Goal: Check status

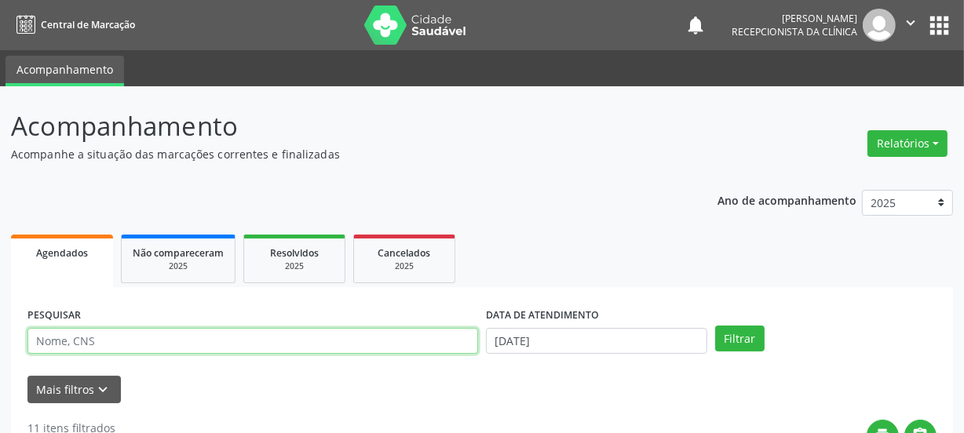
click at [159, 337] on input "text" at bounding box center [252, 341] width 450 height 27
type input "706002841542045"
click at [715, 326] on button "Filtrar" at bounding box center [739, 339] width 49 height 27
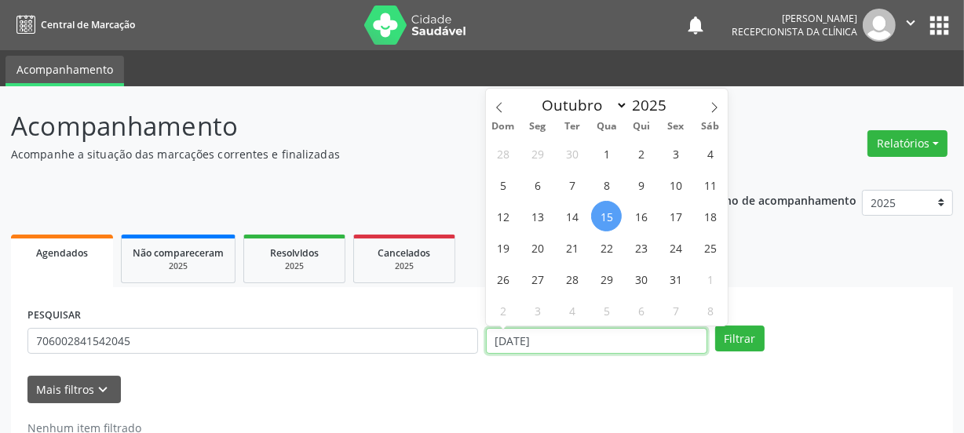
drag, startPoint x: 542, startPoint y: 337, endPoint x: 243, endPoint y: 298, distance: 301.4
click at [313, 323] on div "PESQUISAR 706002841542045 DATA DE ATENDIMENTO [DATE] Filtrar" at bounding box center [482, 334] width 916 height 61
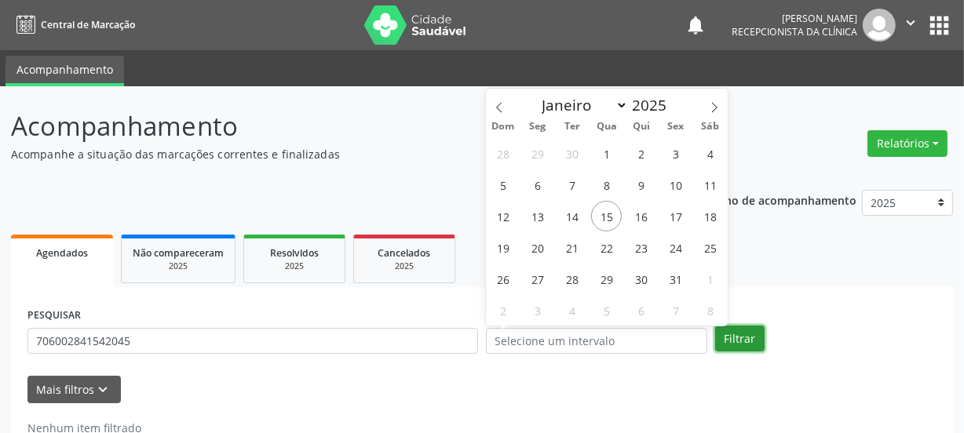
click at [752, 333] on button "Filtrar" at bounding box center [739, 339] width 49 height 27
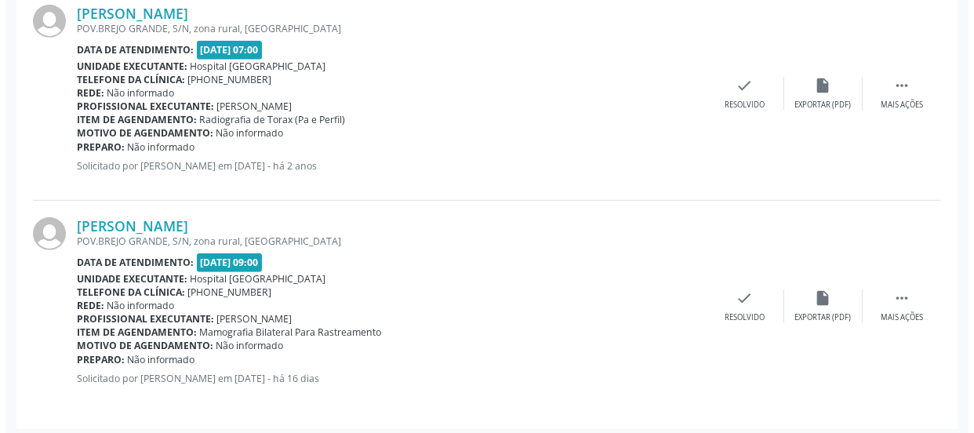
scroll to position [696, 0]
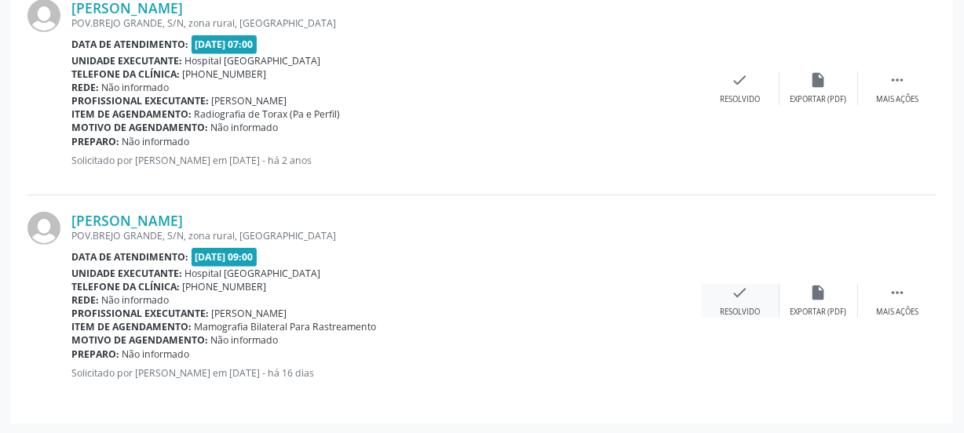
click at [749, 290] on div "check Resolvido" at bounding box center [740, 301] width 78 height 34
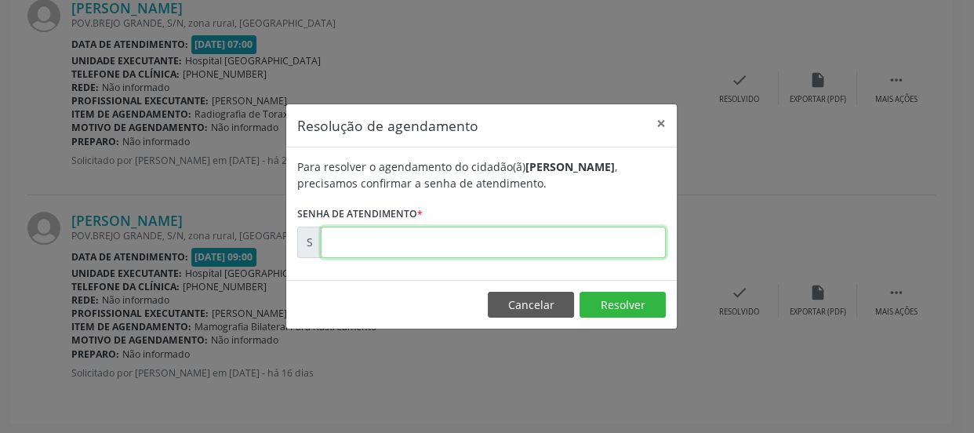
click at [629, 247] on input "text" at bounding box center [493, 242] width 345 height 31
type input "00179619"
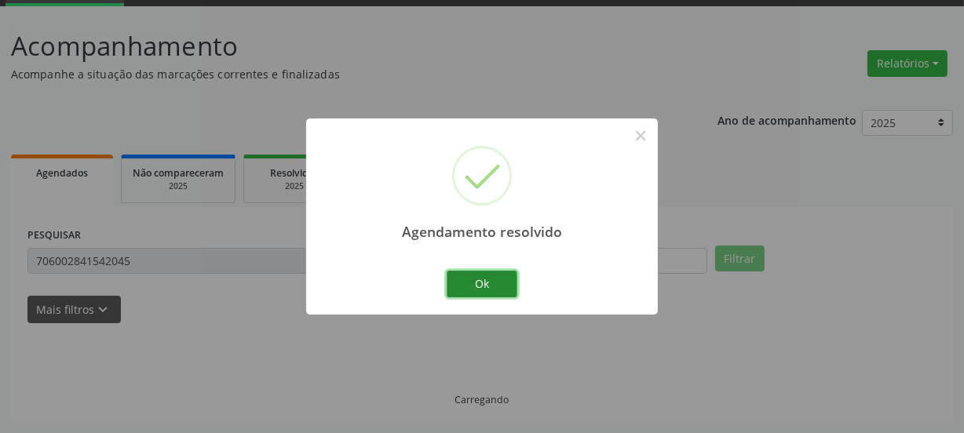
click at [490, 282] on button "Ok" at bounding box center [481, 284] width 71 height 27
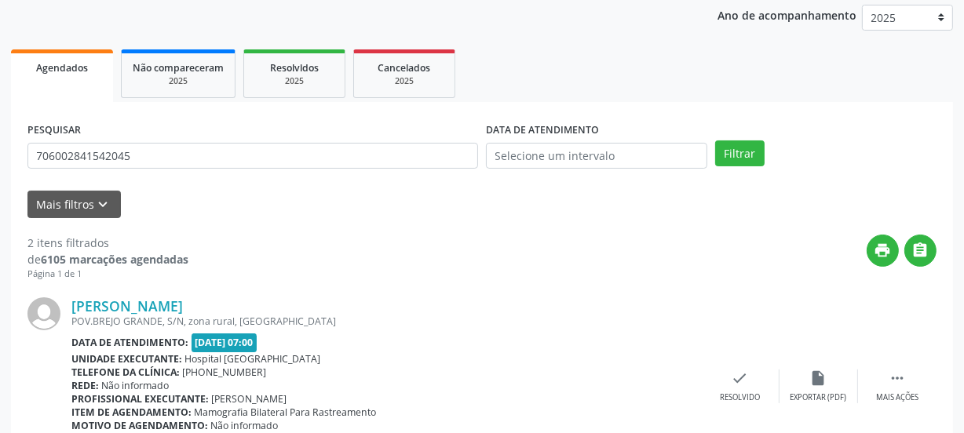
scroll to position [56, 0]
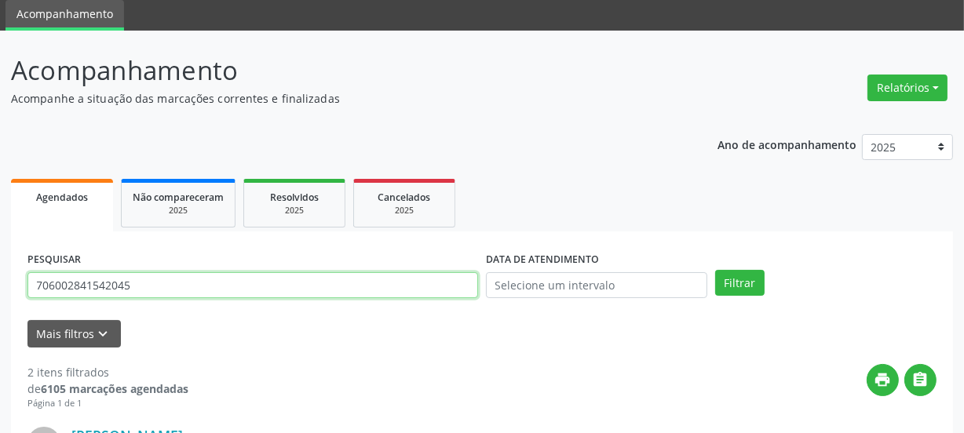
drag, startPoint x: 177, startPoint y: 284, endPoint x: 5, endPoint y: 297, distance: 171.5
paste input "0405925649347"
type input "700405925649347"
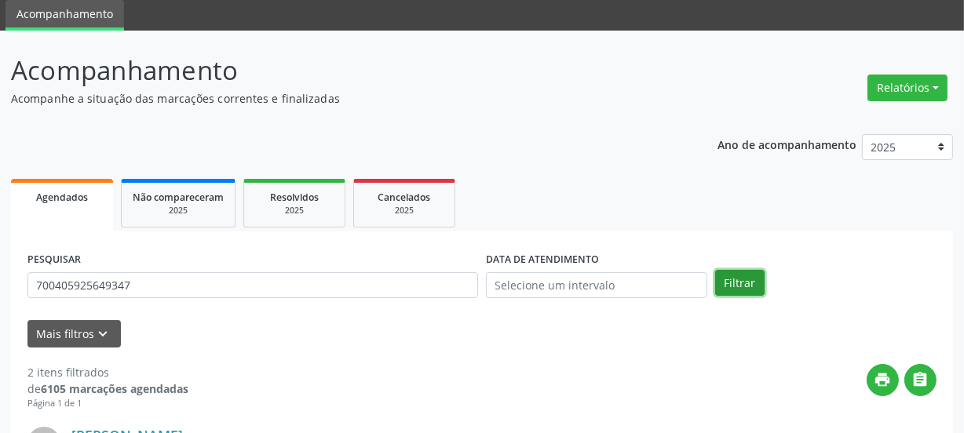
click at [736, 286] on button "Filtrar" at bounding box center [739, 283] width 49 height 27
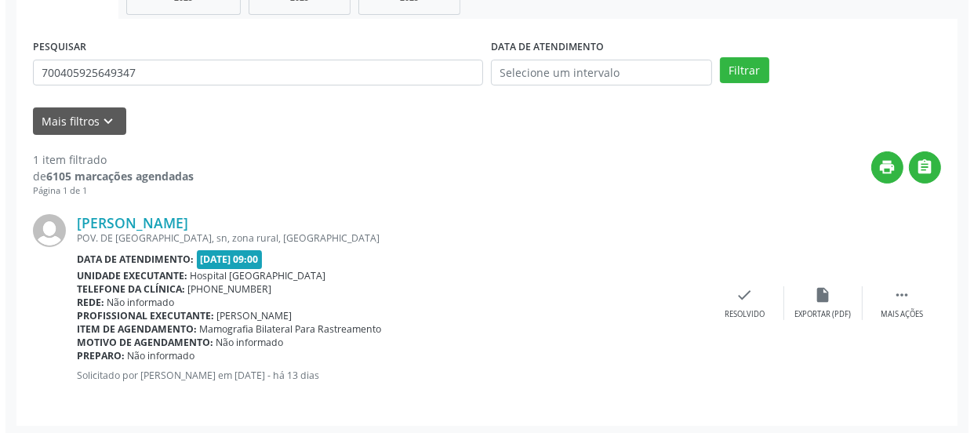
scroll to position [271, 0]
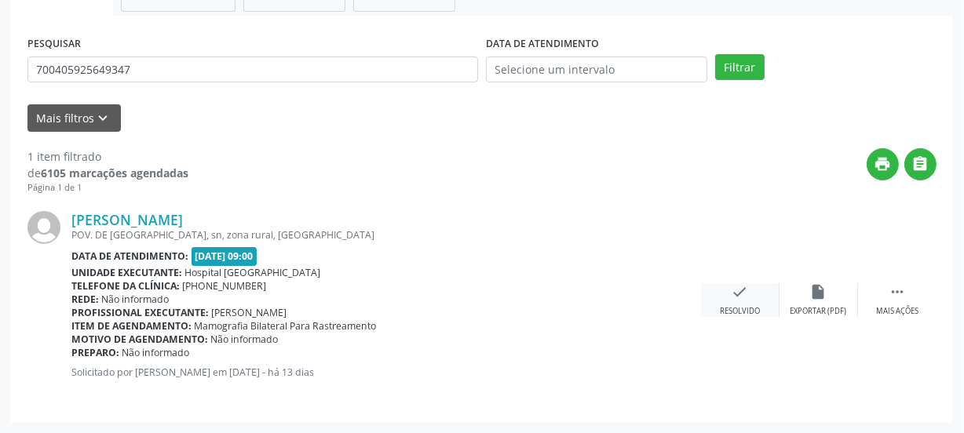
click at [736, 291] on icon "check" at bounding box center [739, 291] width 17 height 17
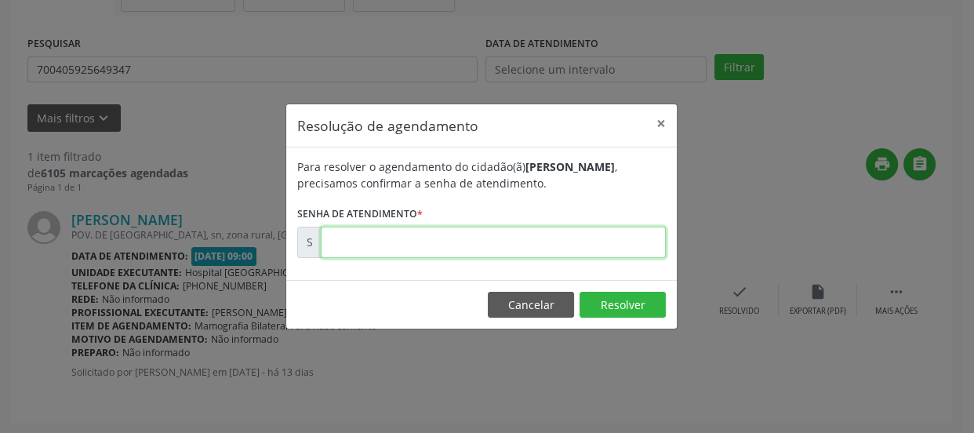
click at [534, 235] on input "text" at bounding box center [493, 242] width 345 height 31
type input "00180210"
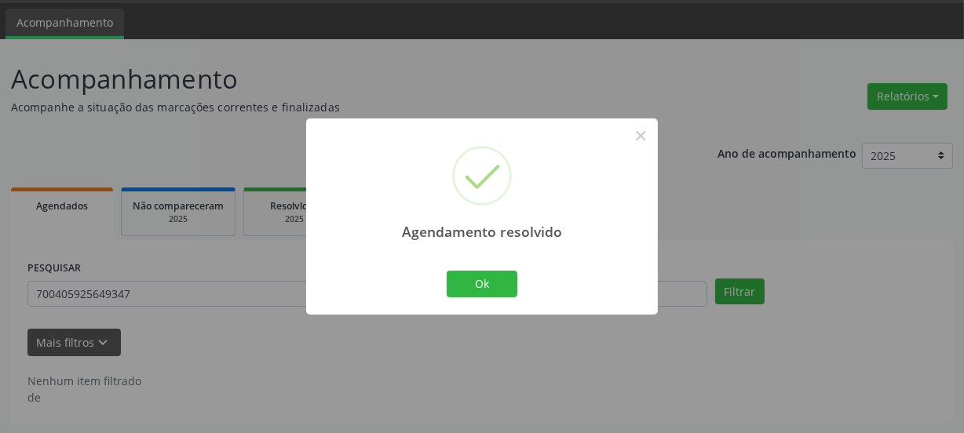
scroll to position [46, 0]
click at [493, 292] on button "Ok" at bounding box center [481, 284] width 71 height 27
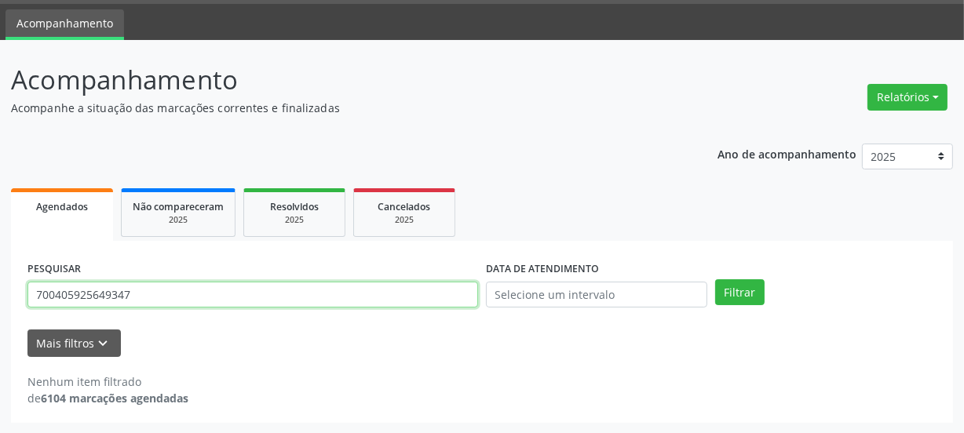
drag, startPoint x: 108, startPoint y: 295, endPoint x: 0, endPoint y: 226, distance: 128.4
click at [0, 228] on div "Acompanhamento Acompanhe a situação das marcações correntes e finalizadas Relat…" at bounding box center [482, 237] width 964 height 394
paste input "[PHONE_NUMBER]"
type input "[PHONE_NUMBER]"
drag, startPoint x: 119, startPoint y: 289, endPoint x: 141, endPoint y: 180, distance: 110.5
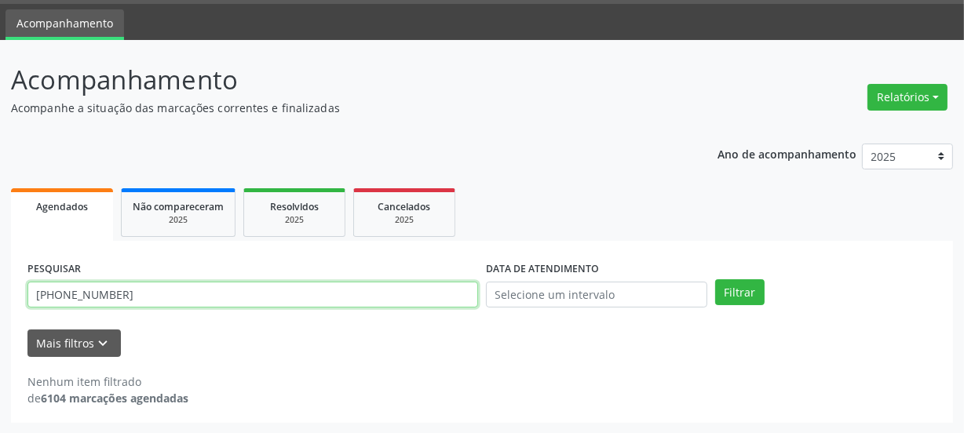
click at [0, 271] on div "Acompanhamento Acompanhe a situação das marcações correntes e finalizadas Relat…" at bounding box center [482, 237] width 964 height 394
type input "703408346229300"
click at [715, 279] on button "Filtrar" at bounding box center [739, 292] width 49 height 27
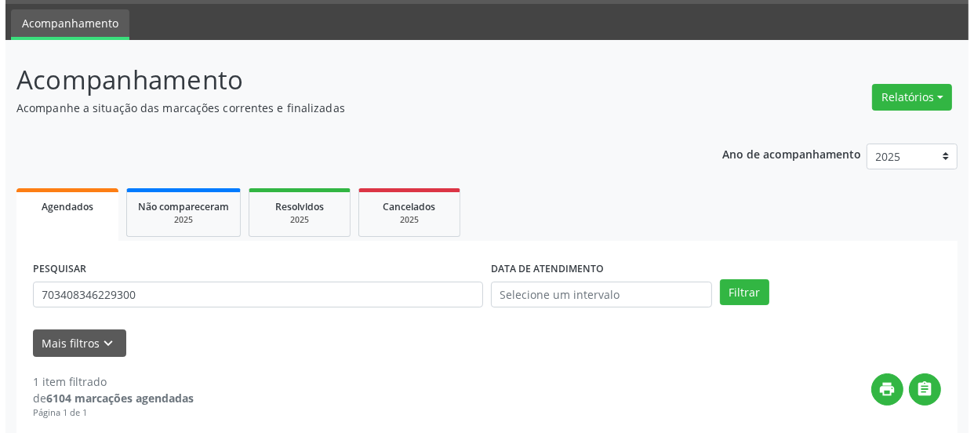
scroll to position [260, 0]
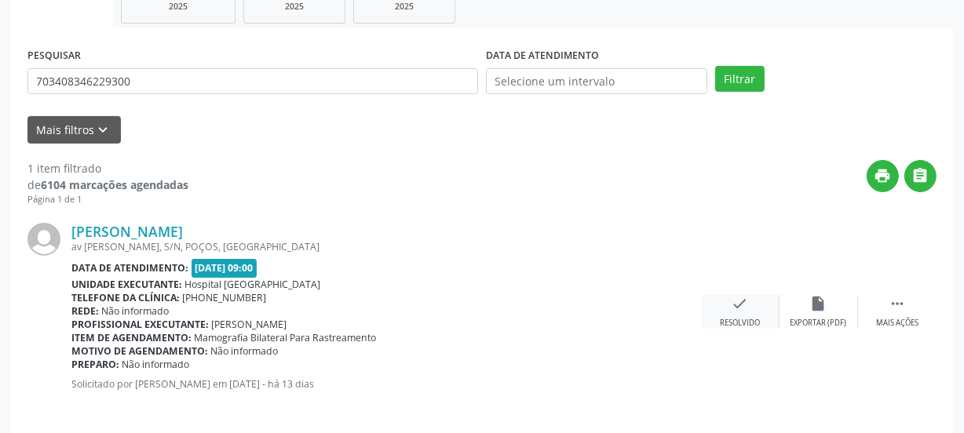
click at [742, 311] on div "check Resolvido" at bounding box center [740, 312] width 78 height 34
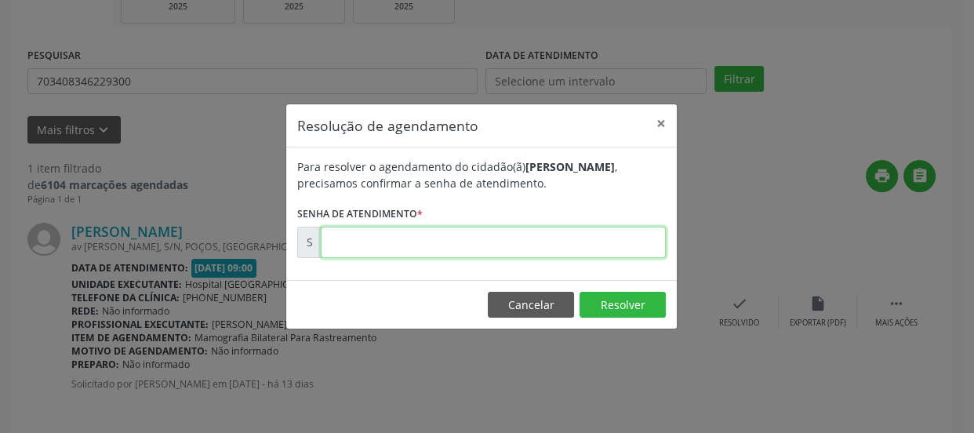
drag, startPoint x: 602, startPoint y: 248, endPoint x: 643, endPoint y: 251, distance: 40.9
click at [602, 247] on input "text" at bounding box center [493, 242] width 345 height 31
type input "00180257"
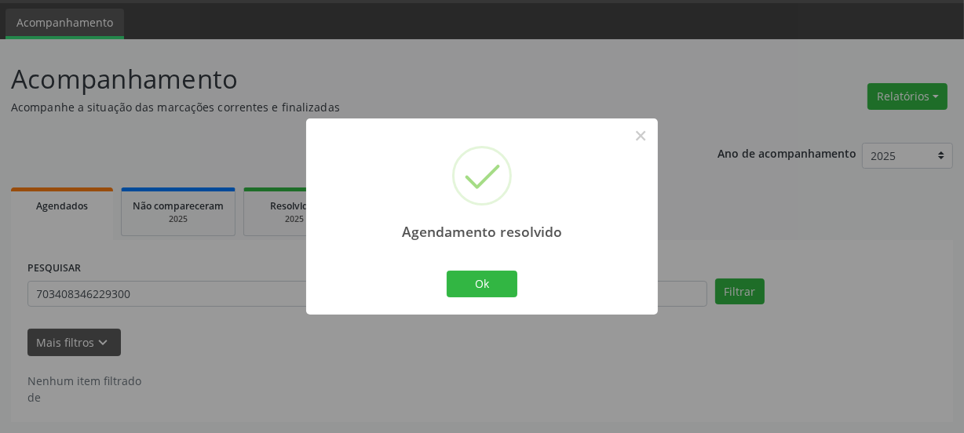
scroll to position [46, 0]
click at [472, 290] on button "Ok" at bounding box center [481, 284] width 71 height 27
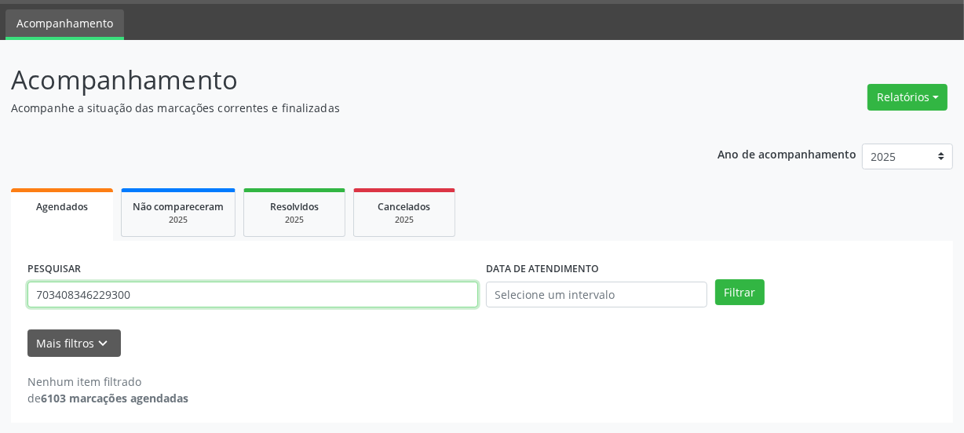
drag, startPoint x: 241, startPoint y: 295, endPoint x: 0, endPoint y: 290, distance: 240.9
click at [0, 290] on div "Acompanhamento Acompanhe a situação das marcações correntes e finalizadas Relat…" at bounding box center [482, 237] width 964 height 394
paste input "4304561942194"
type input "704304561942194"
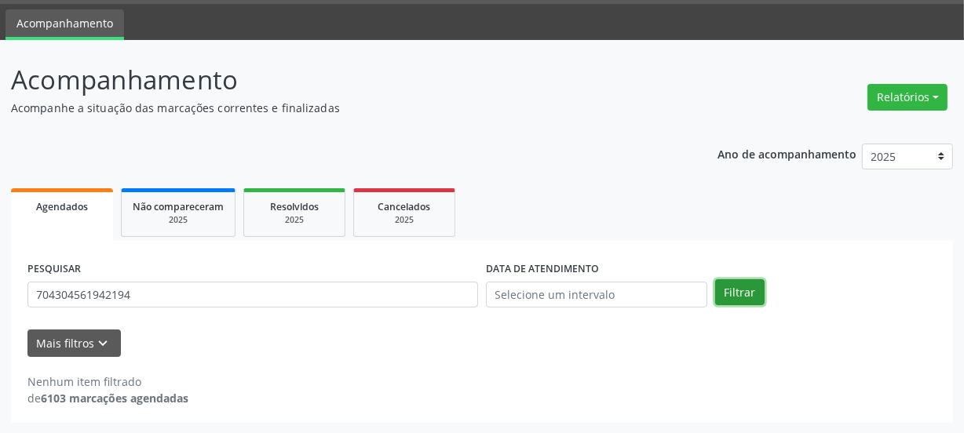
click at [741, 289] on button "Filtrar" at bounding box center [739, 292] width 49 height 27
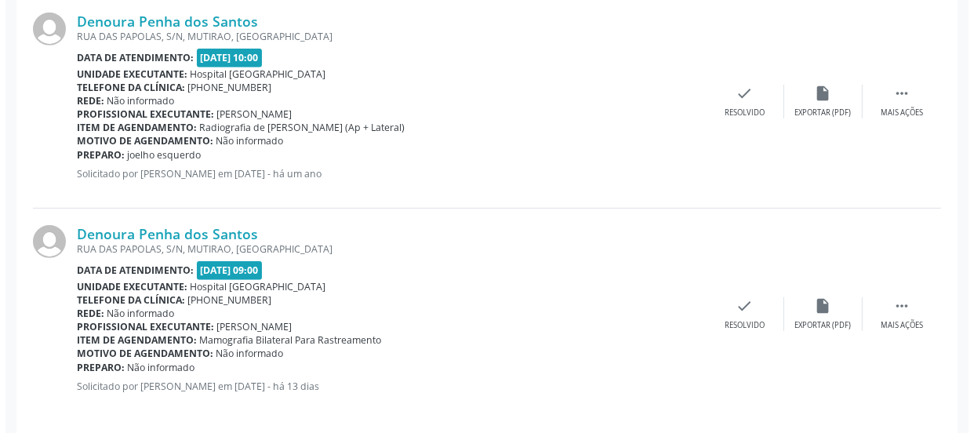
scroll to position [696, 0]
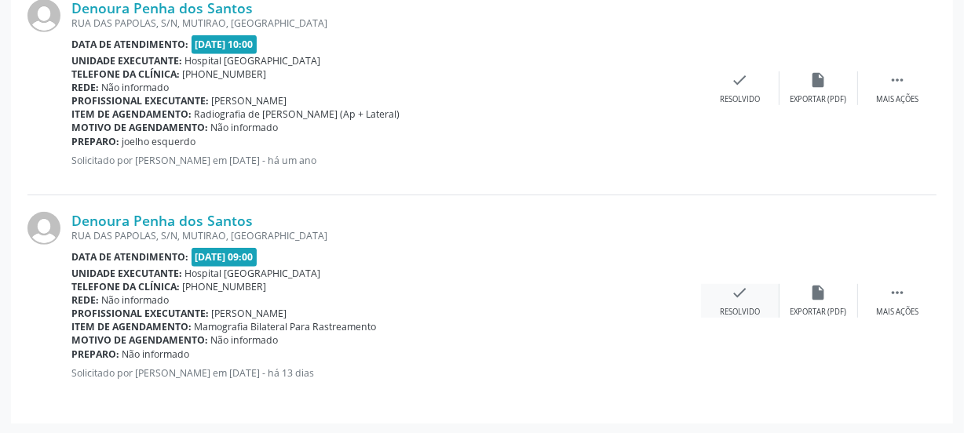
click at [743, 301] on div "check Resolvido" at bounding box center [740, 301] width 78 height 34
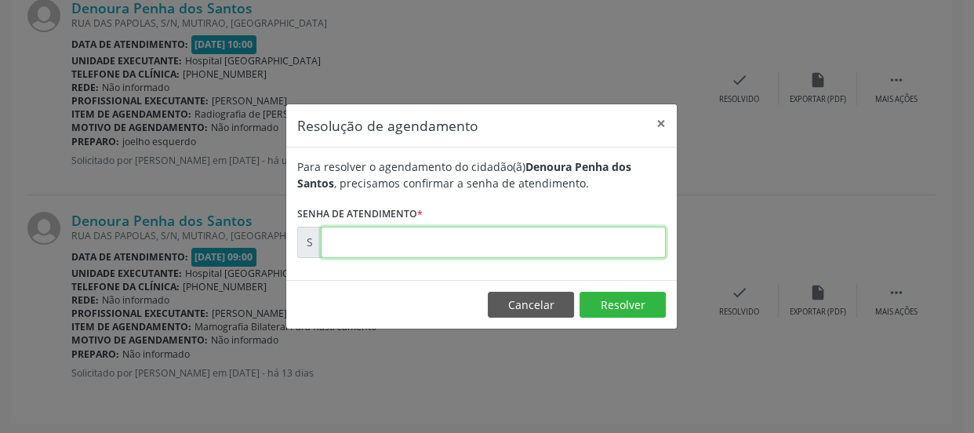
click at [628, 249] on input "text" at bounding box center [493, 242] width 345 height 31
type input "00180122"
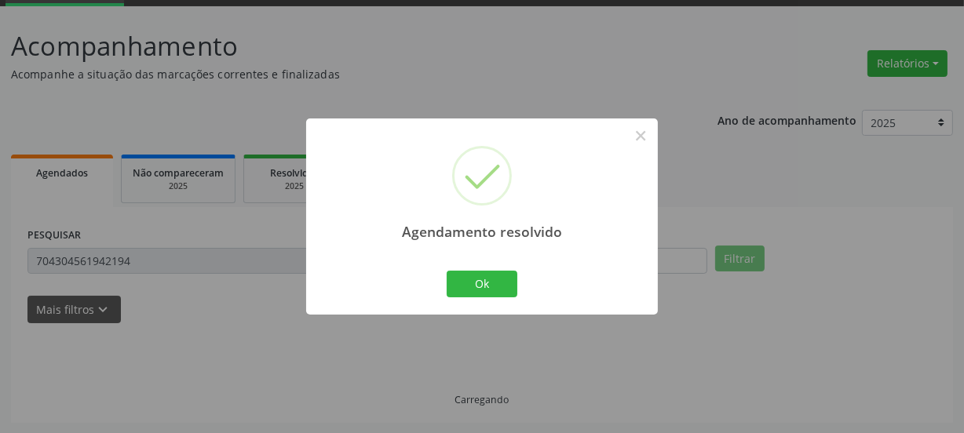
scroll to position [484, 0]
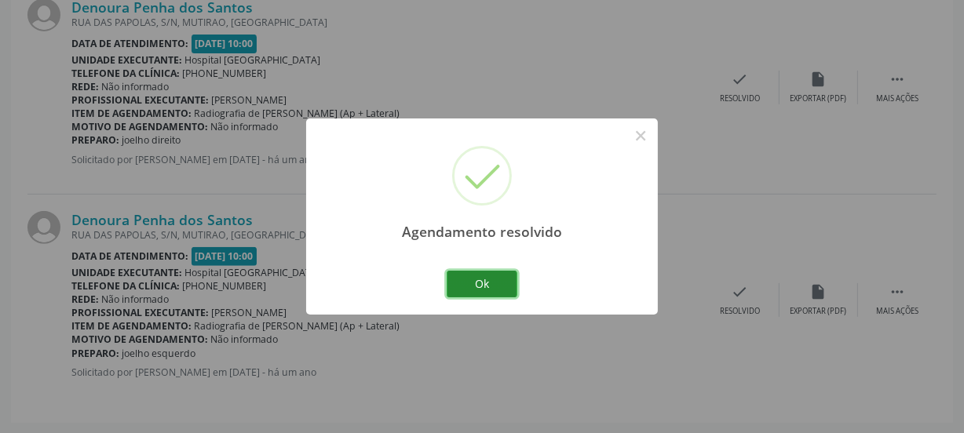
click at [502, 289] on button "Ok" at bounding box center [481, 284] width 71 height 27
